Goal: Navigation & Orientation: Find specific page/section

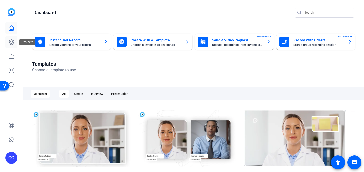
click at [11, 41] on icon at bounding box center [11, 42] width 6 height 6
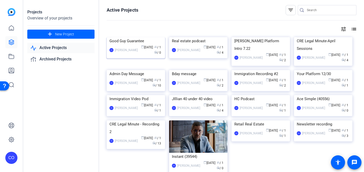
click at [136, 59] on mat-card-content "Good Guy Guarantee CO [PERSON_NAME] calendar_today [DATE] group / 1 radio / 0" at bounding box center [135, 48] width 61 height 22
click at [191, 55] on div "CO [PERSON_NAME] calendar_today [DATE] group / 1 radio / 4" at bounding box center [198, 50] width 53 height 11
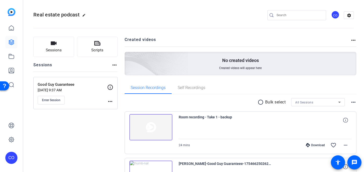
click at [235, 64] on div "No created videos Created videos will appear here" at bounding box center [241, 64] width 232 height 24
click at [352, 41] on mat-icon "more_horiz" at bounding box center [354, 40] width 6 height 6
click at [354, 39] on div at bounding box center [182, 86] width 364 height 172
click at [354, 40] on mat-icon "more_horiz" at bounding box center [354, 40] width 6 height 6
click at [354, 40] on div at bounding box center [182, 86] width 364 height 172
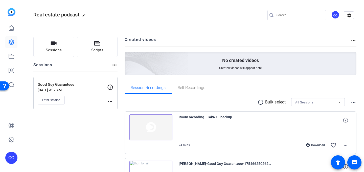
click at [227, 67] on span "Created videos will appear here" at bounding box center [240, 68] width 42 height 4
click at [215, 72] on div "No created videos Created videos will appear here" at bounding box center [241, 64] width 232 height 24
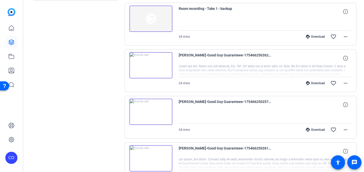
scroll to position [105, 0]
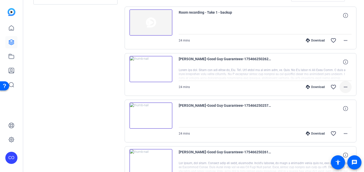
click at [348, 89] on mat-icon "more_horiz" at bounding box center [346, 87] width 6 height 6
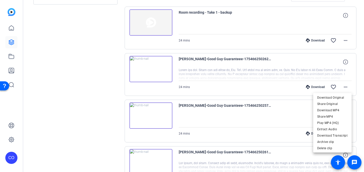
click at [106, 98] on div at bounding box center [182, 86] width 364 height 172
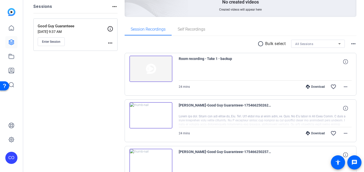
scroll to position [0, 0]
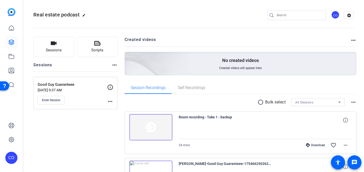
click at [231, 14] on div "Real estate podcast edit CO settings" at bounding box center [193, 15] width 321 height 8
click at [181, 59] on img at bounding box center [128, 57] width 121 height 110
click at [260, 101] on mat-icon "radio_button_unchecked" at bounding box center [262, 102] width 8 height 6
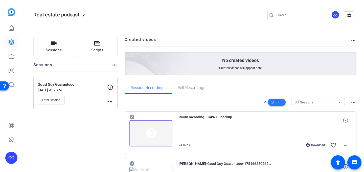
click at [279, 101] on icon at bounding box center [278, 102] width 3 height 6
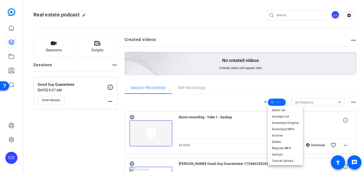
click at [279, 101] on div at bounding box center [182, 86] width 364 height 172
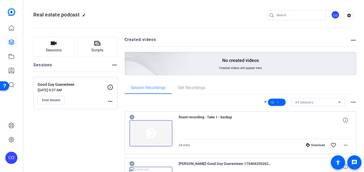
click at [258, 86] on div "Session Recordings Self Recordings" at bounding box center [241, 88] width 232 height 12
click at [238, 50] on div "Created videos more_horiz No created videos Created videos will appear here" at bounding box center [241, 56] width 232 height 39
click at [10, 27] on icon at bounding box center [11, 28] width 5 height 5
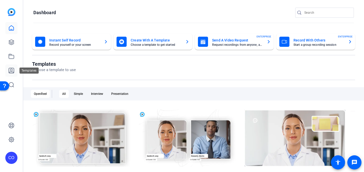
click at [13, 73] on icon at bounding box center [11, 71] width 6 height 6
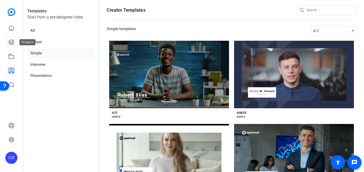
click at [11, 43] on icon at bounding box center [11, 42] width 5 height 5
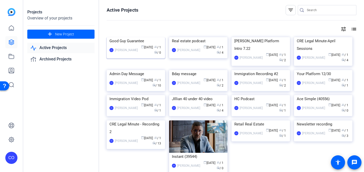
click at [126, 37] on img at bounding box center [136, 37] width 58 height 0
